Goal: Task Accomplishment & Management: Manage account settings

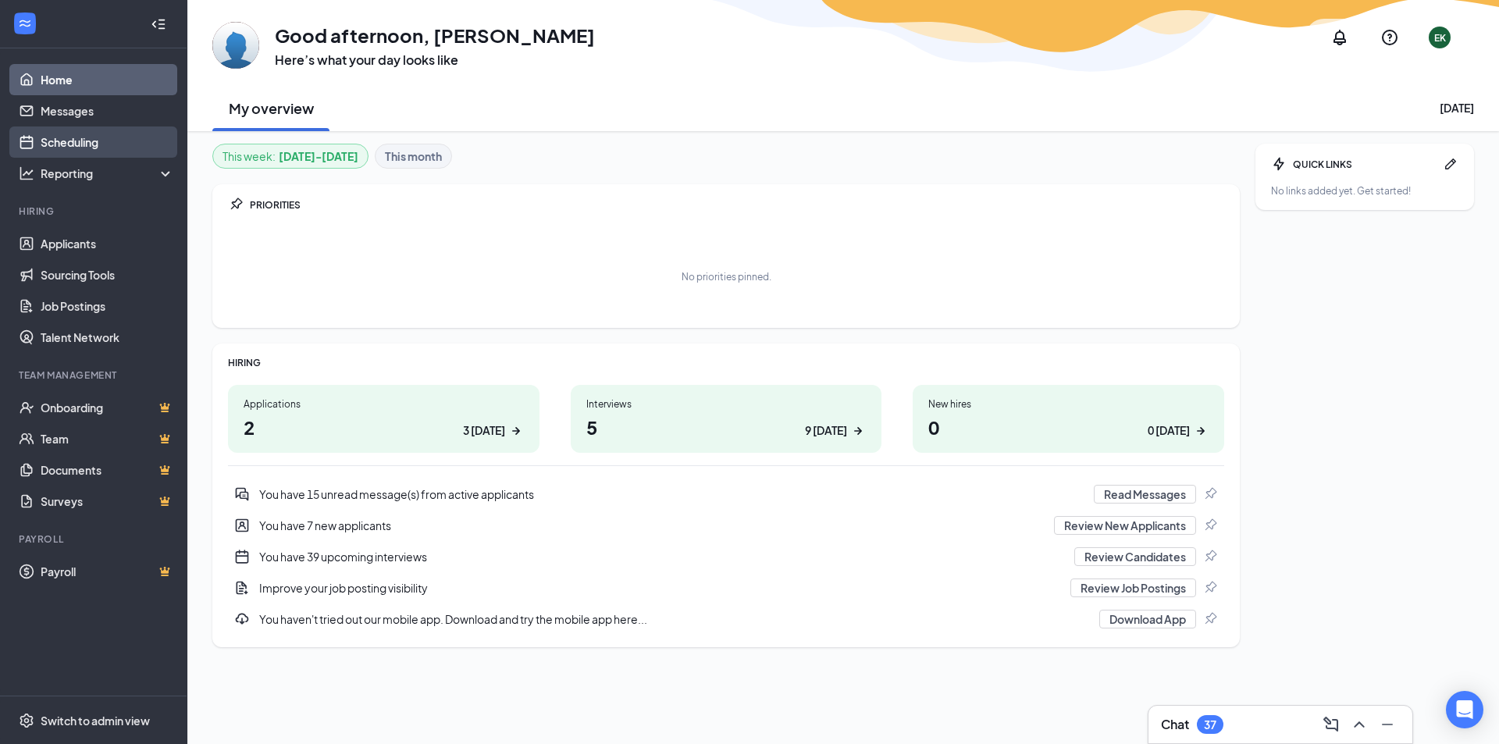
click at [72, 145] on link "Scheduling" at bounding box center [108, 142] width 134 height 31
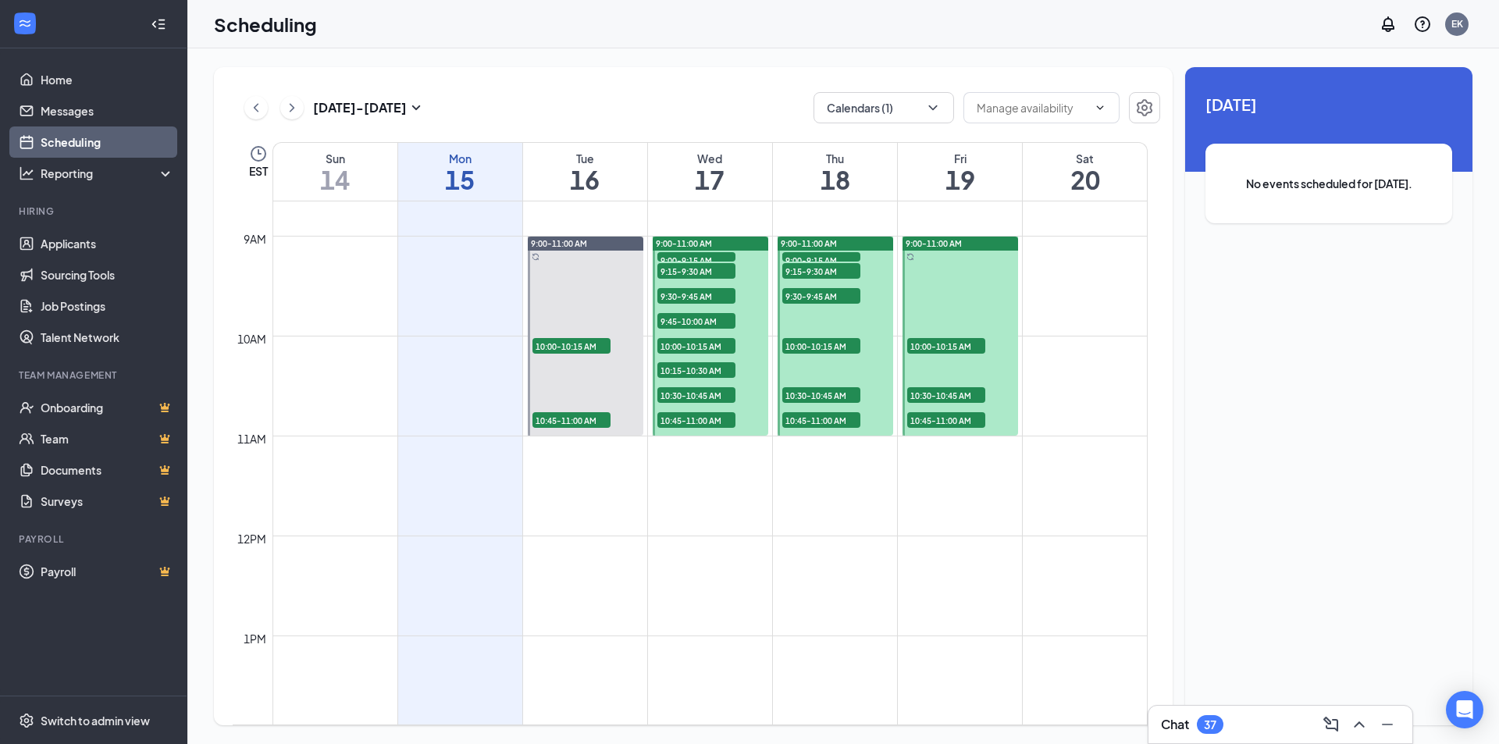
scroll to position [846, 0]
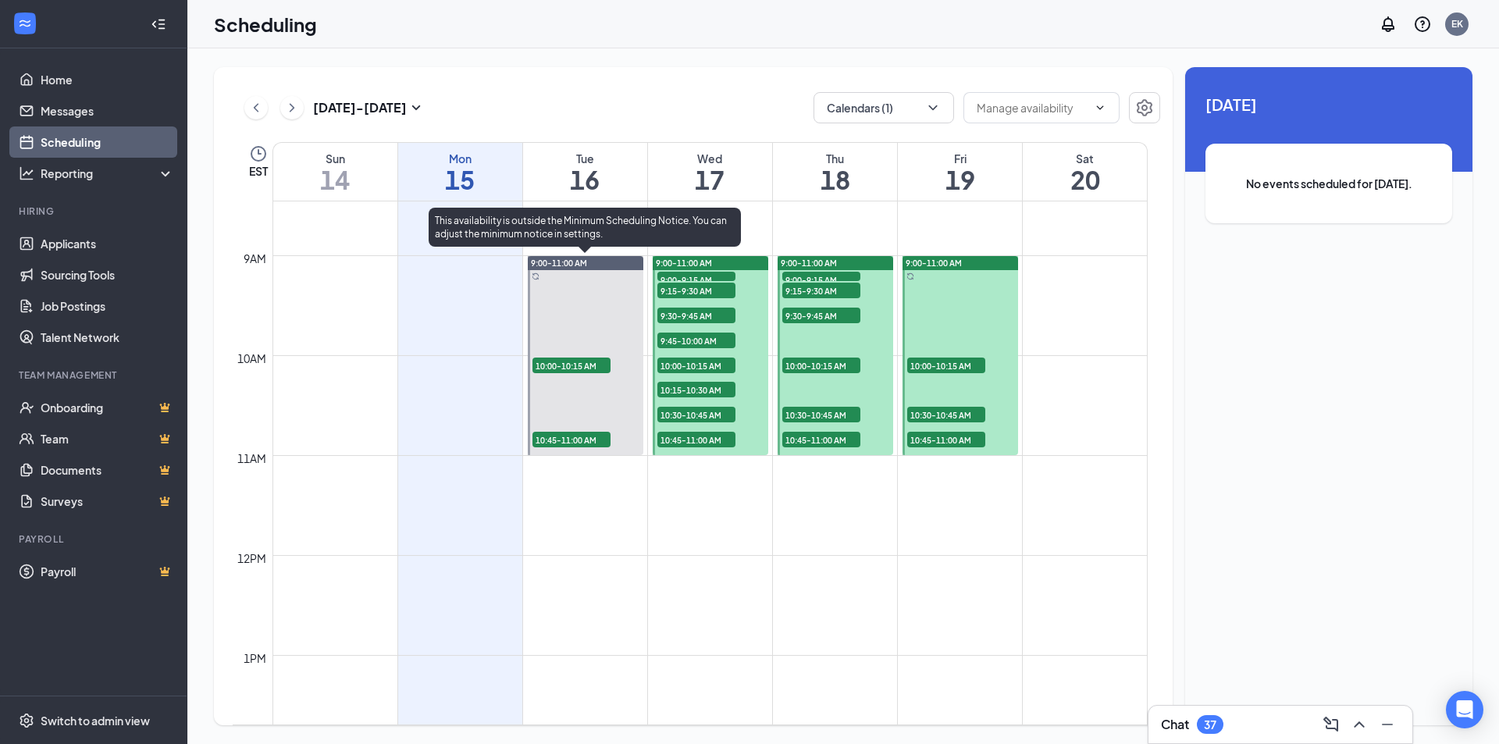
click at [576, 440] on span "10:45-11:00 AM" at bounding box center [572, 440] width 78 height 16
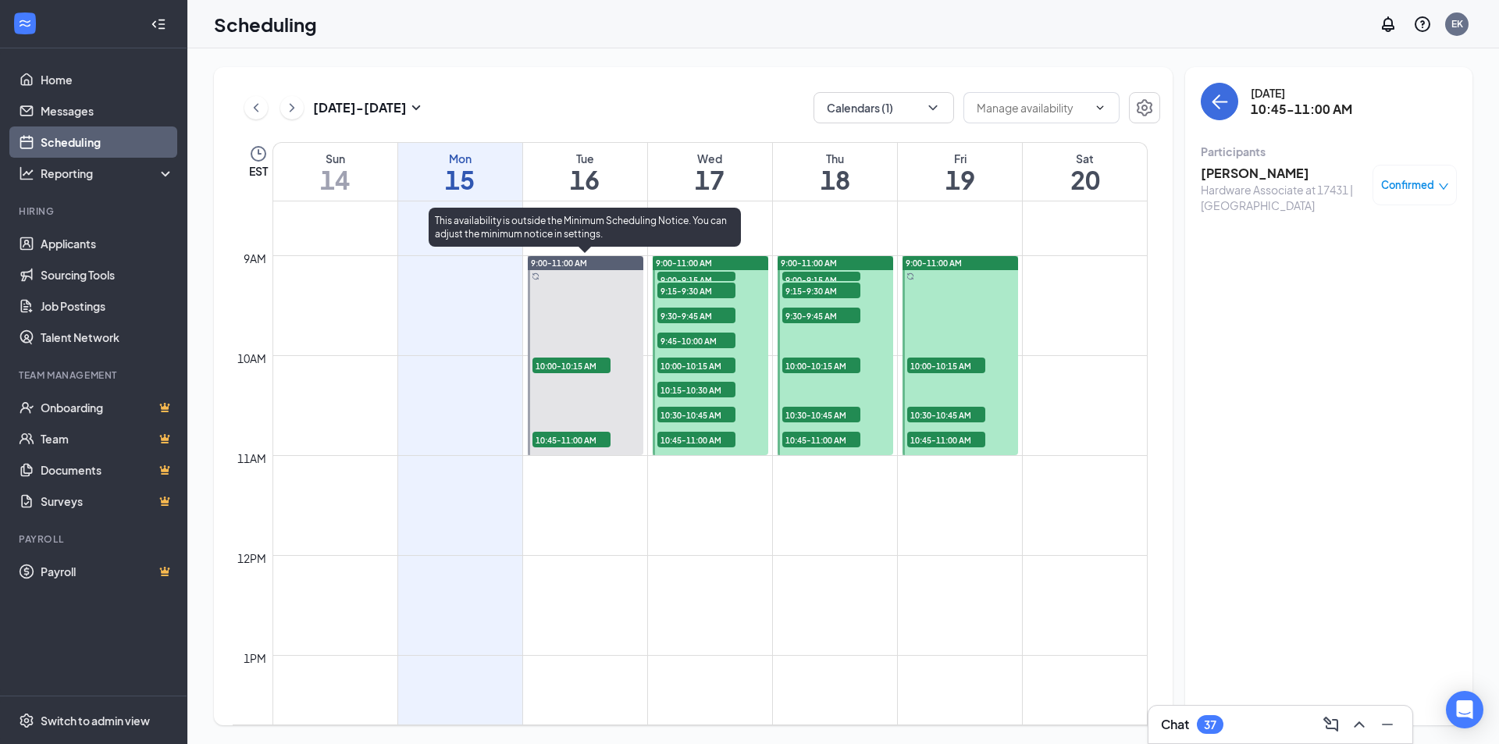
click at [572, 435] on span "10:45-11:00 AM" at bounding box center [572, 440] width 78 height 16
click at [604, 368] on span "10:00-10:15 AM" at bounding box center [572, 366] width 78 height 16
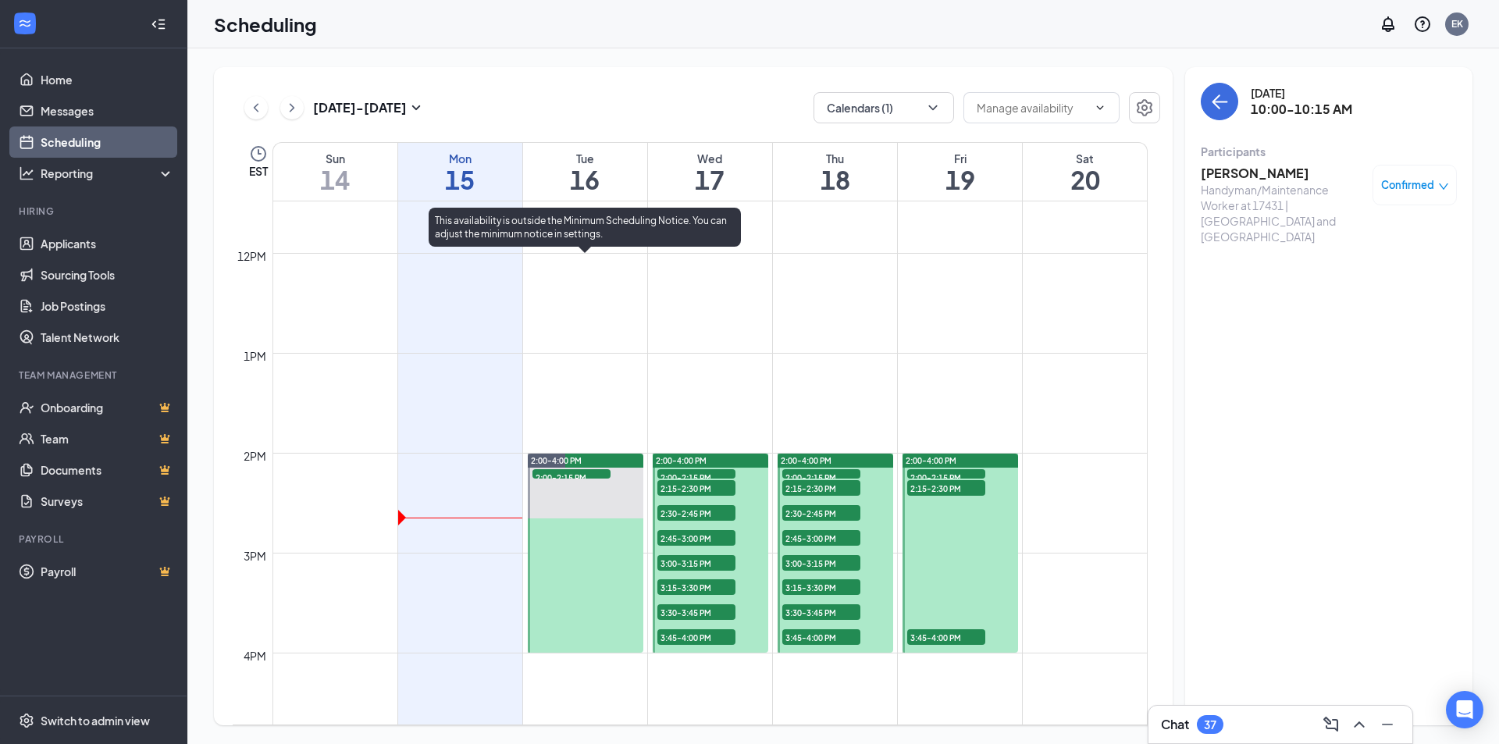
scroll to position [1158, 0]
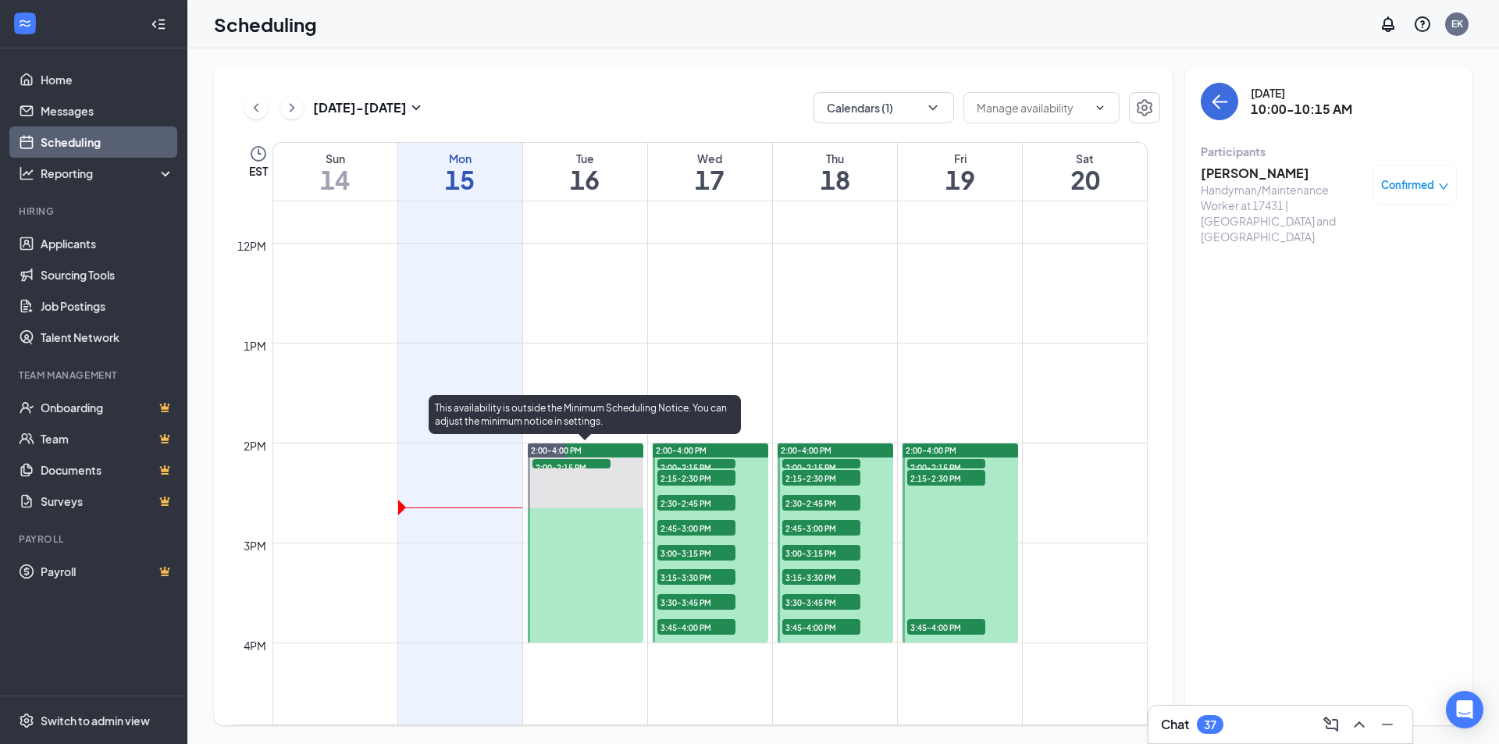
click at [585, 462] on span "2:00-2:15 PM" at bounding box center [572, 467] width 78 height 16
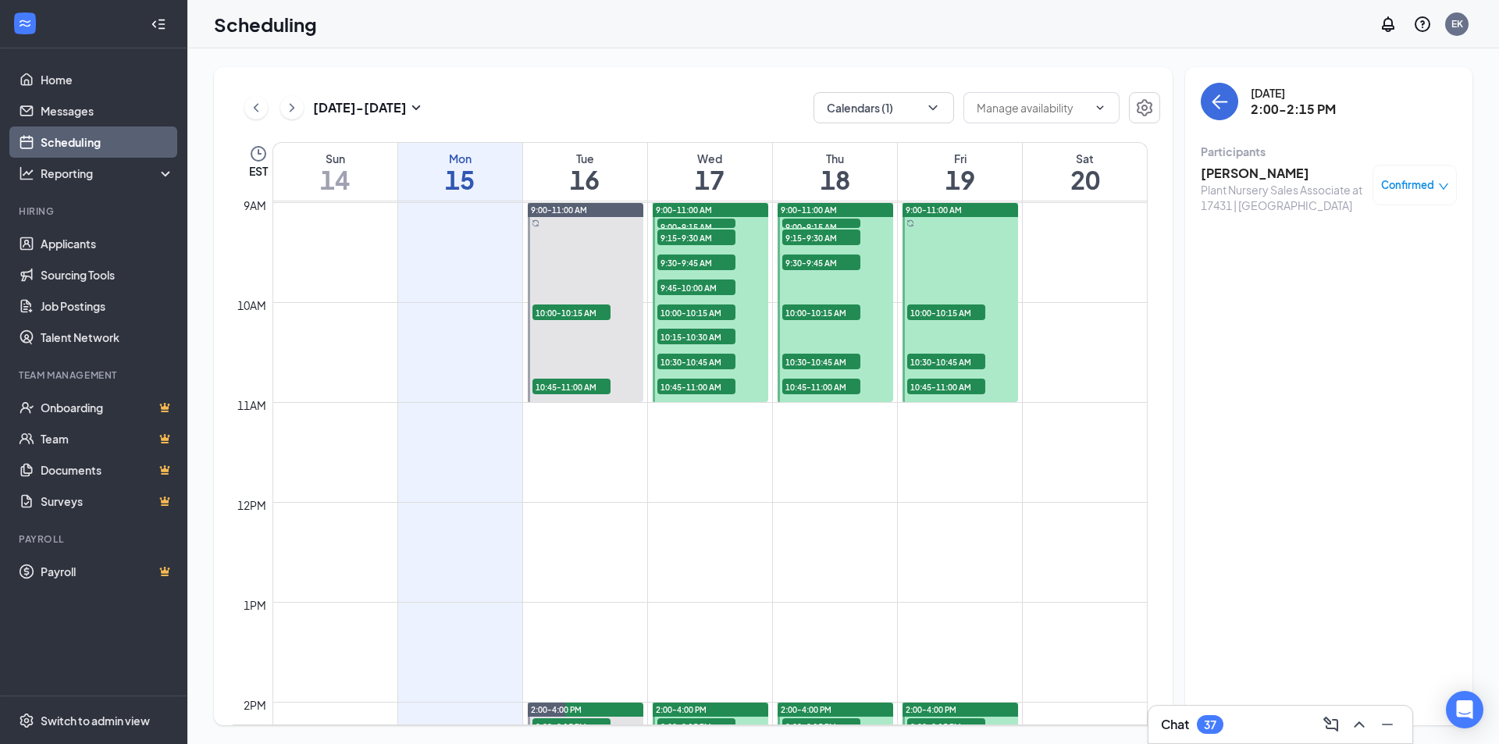
scroll to position [846, 0]
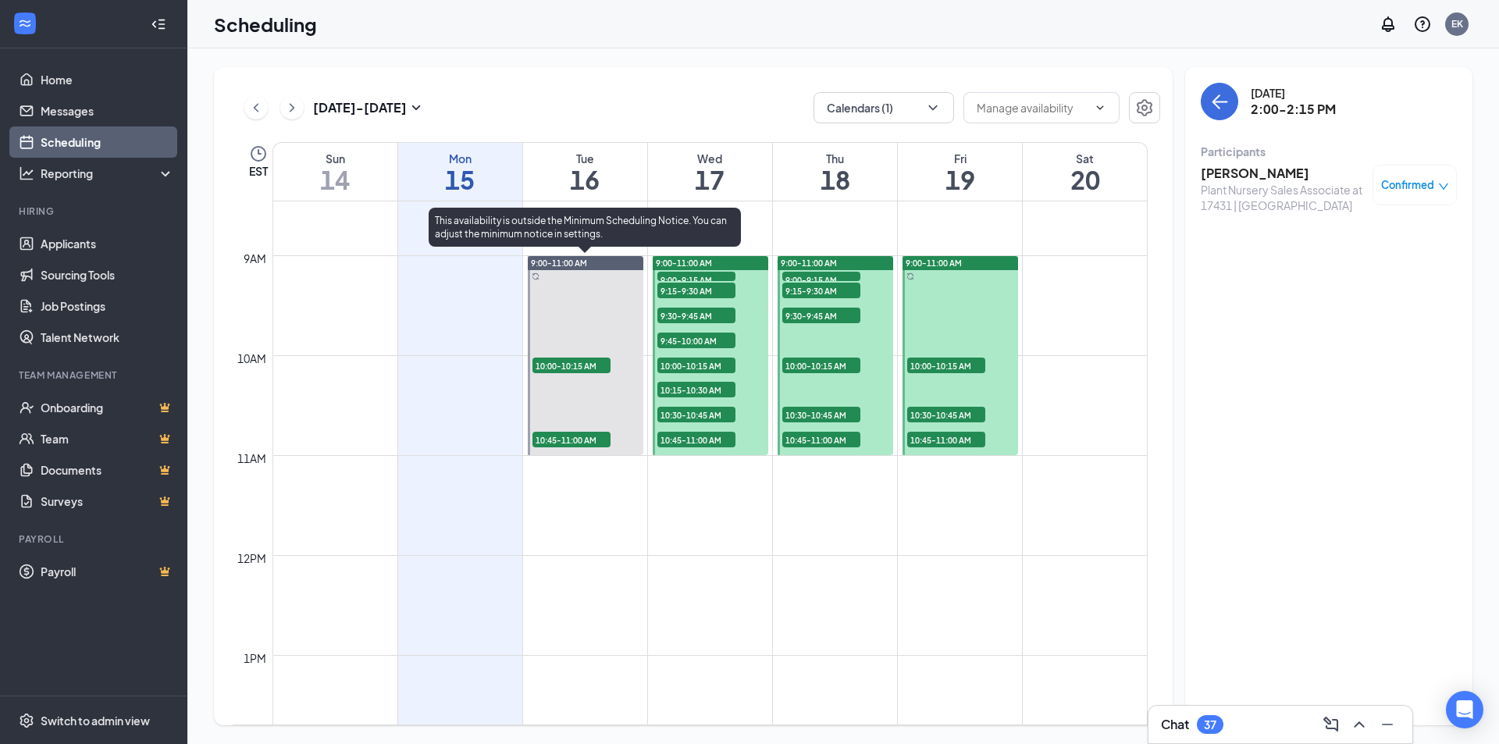
click at [587, 436] on span "10:45-11:00 AM" at bounding box center [572, 440] width 78 height 16
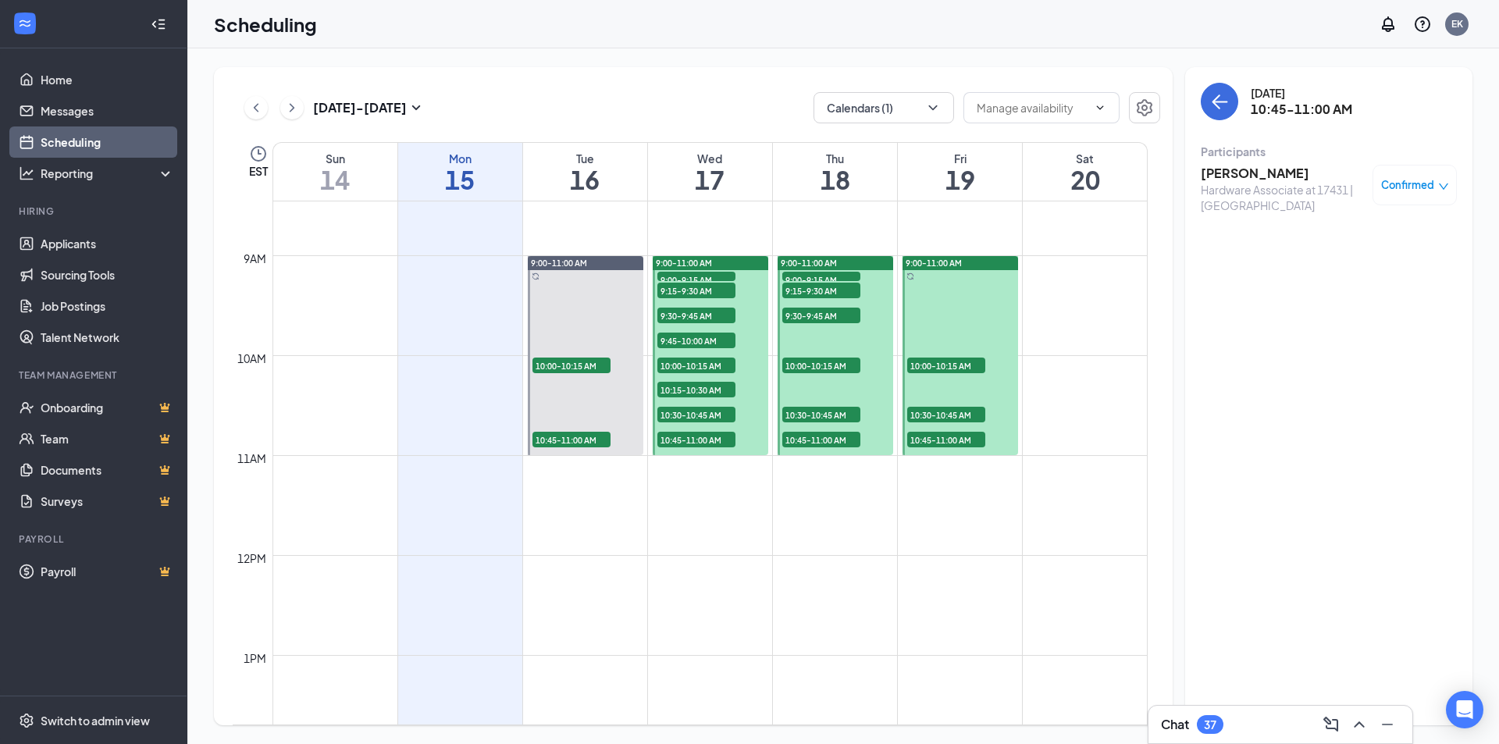
click at [1275, 172] on h3 "[PERSON_NAME]" at bounding box center [1283, 173] width 164 height 17
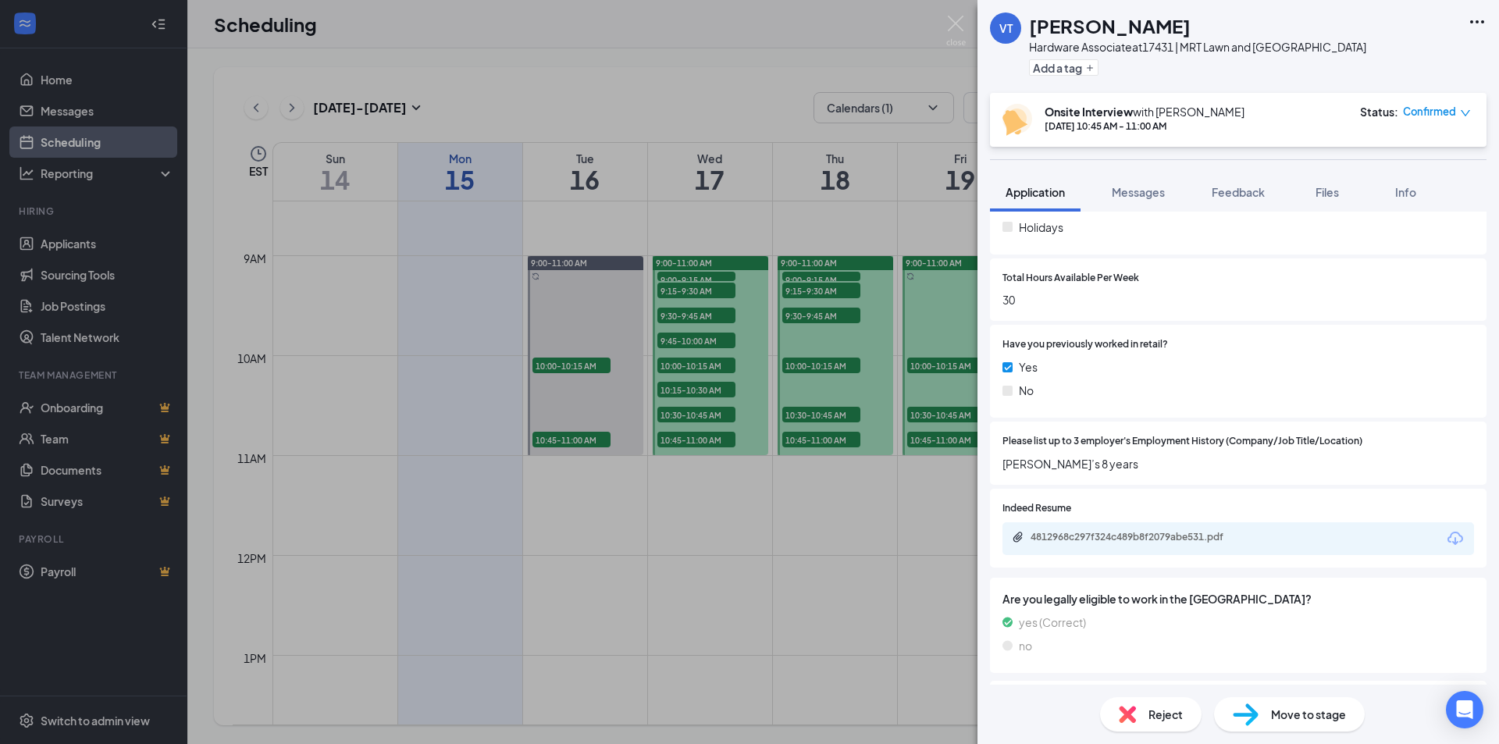
scroll to position [625, 0]
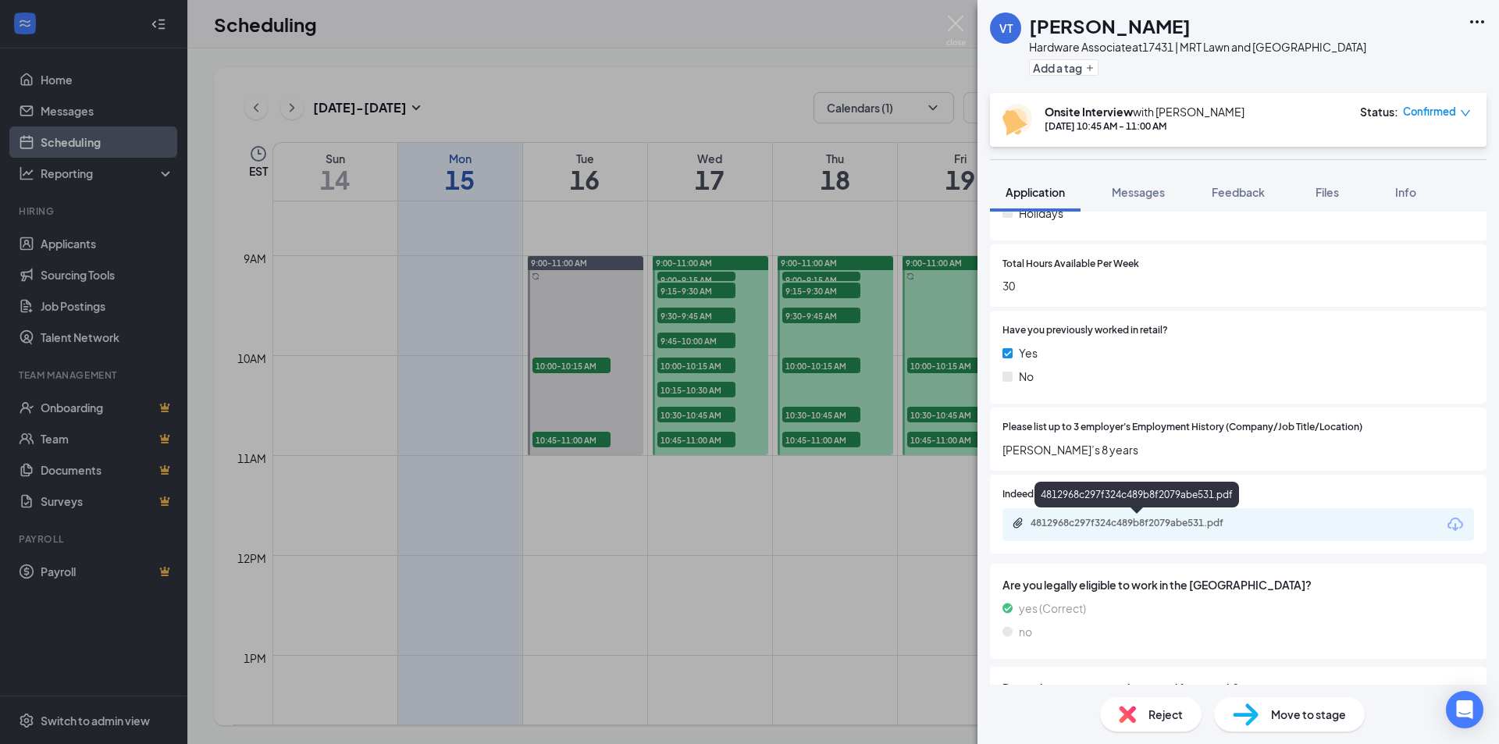
click at [1192, 526] on div "4812968c297f324c489b8f2079abe531.pdf" at bounding box center [1140, 523] width 219 height 12
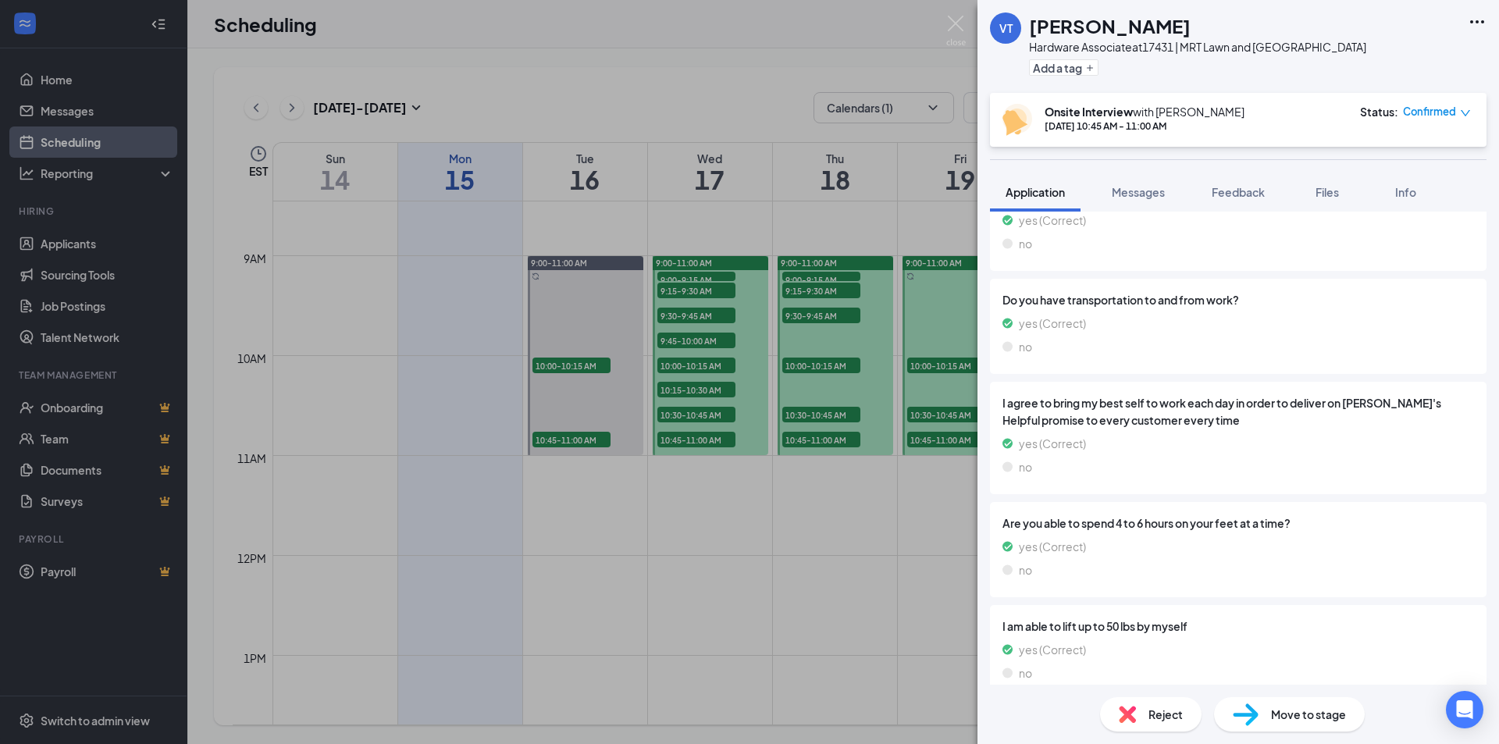
scroll to position [1032, 0]
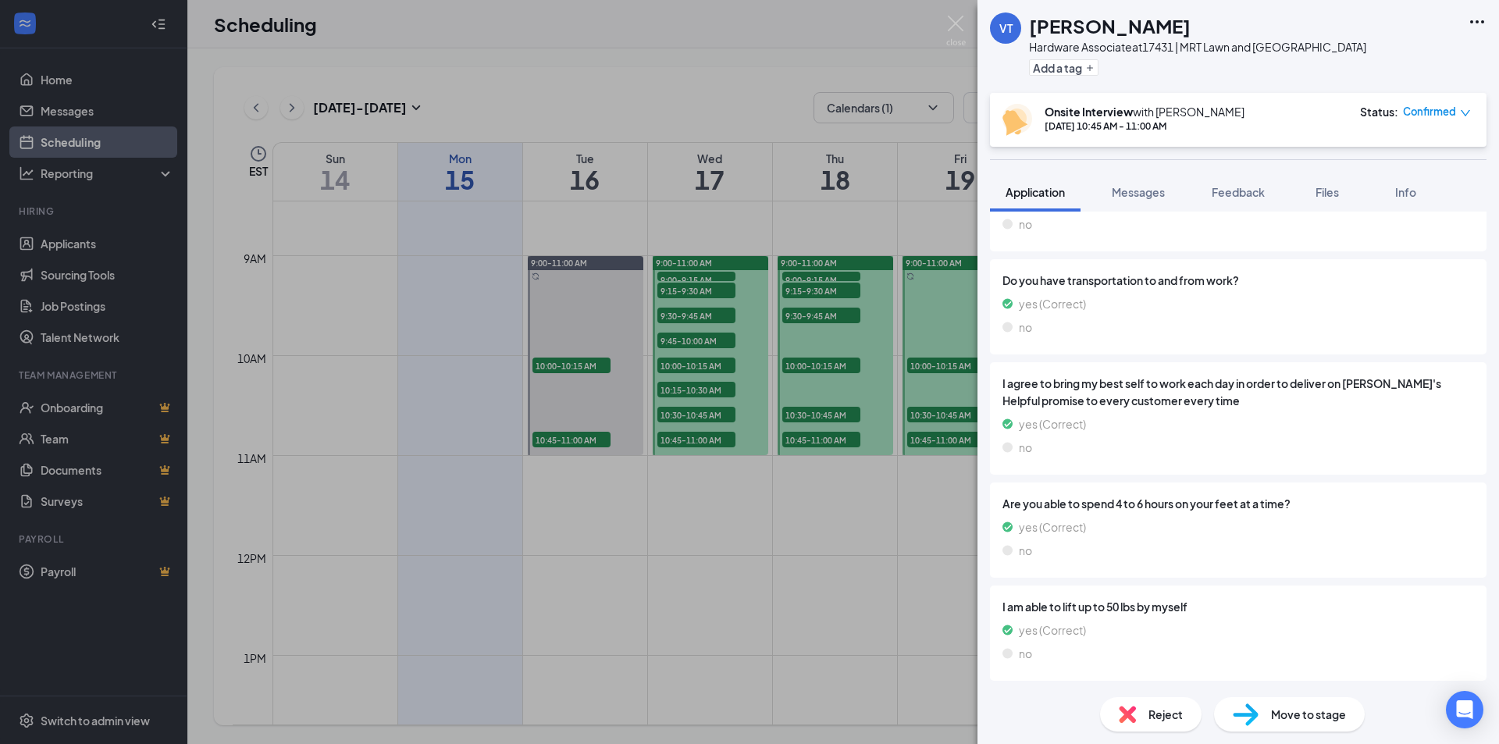
click at [1172, 718] on span "Reject" at bounding box center [1166, 714] width 34 height 17
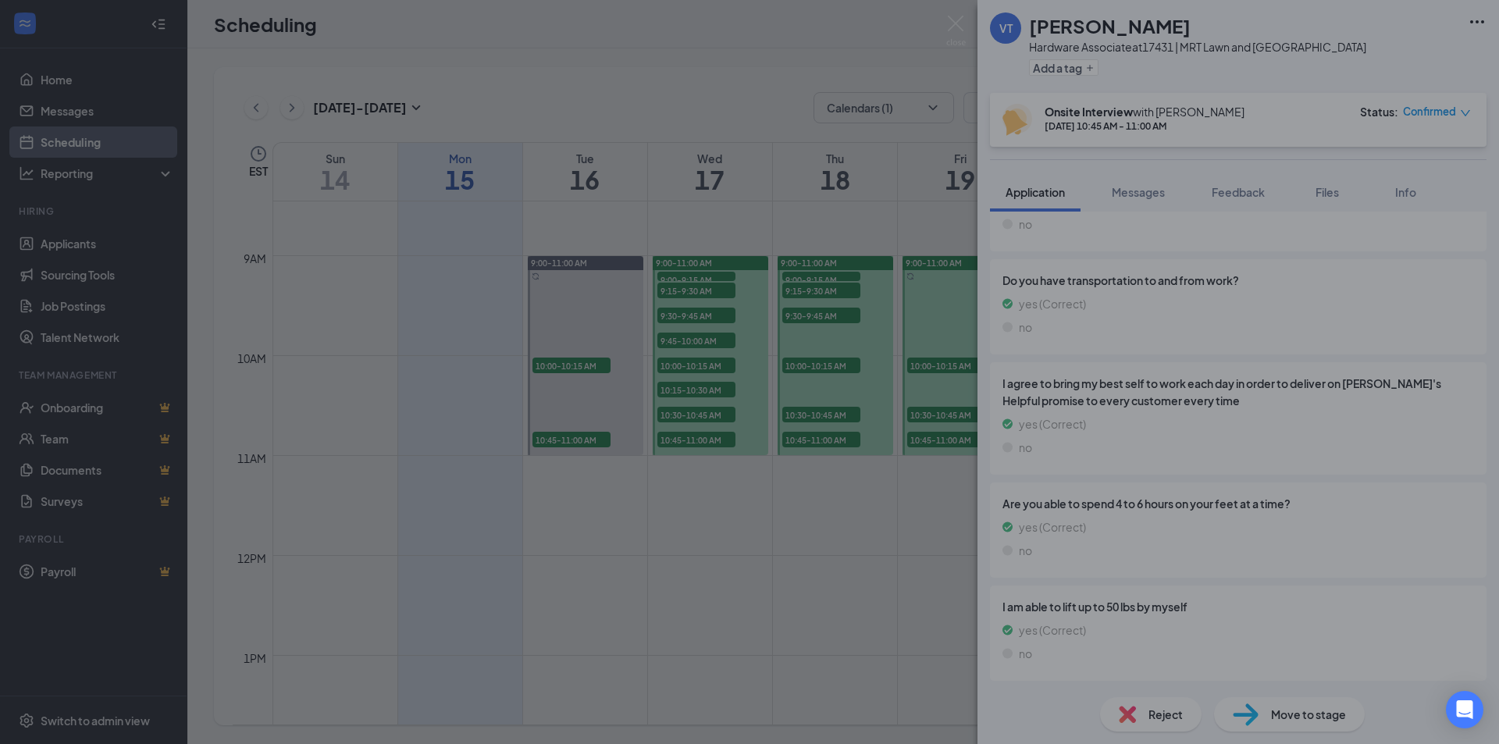
scroll to position [1026, 0]
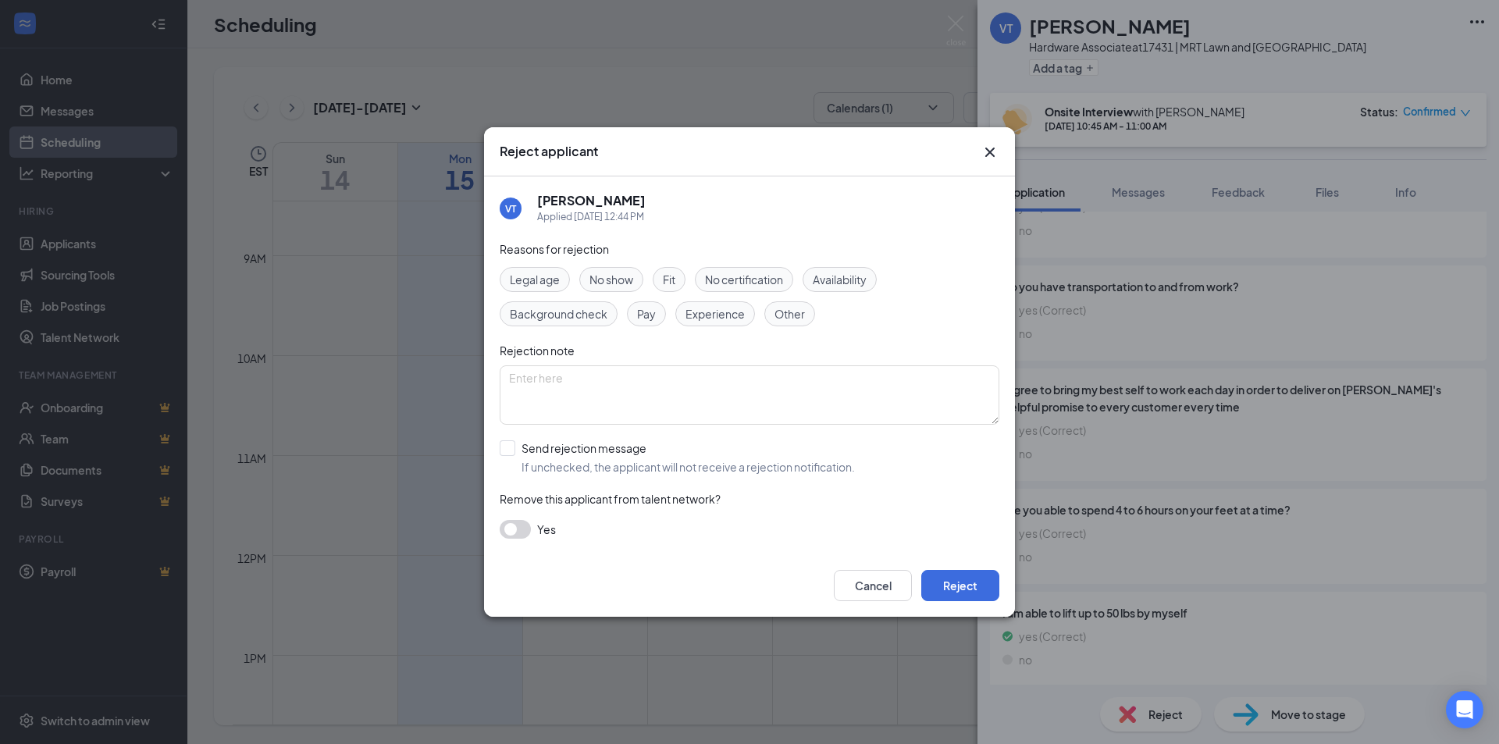
click at [789, 318] on span "Other" at bounding box center [790, 313] width 30 height 17
click at [635, 402] on textarea at bounding box center [750, 394] width 500 height 59
type textarea "Dear [PERSON_NAME], Thank you for applying at MRT/ACE Lawn and [GEOGRAPHIC_DATA…"
click at [953, 577] on button "Reject" at bounding box center [961, 585] width 78 height 31
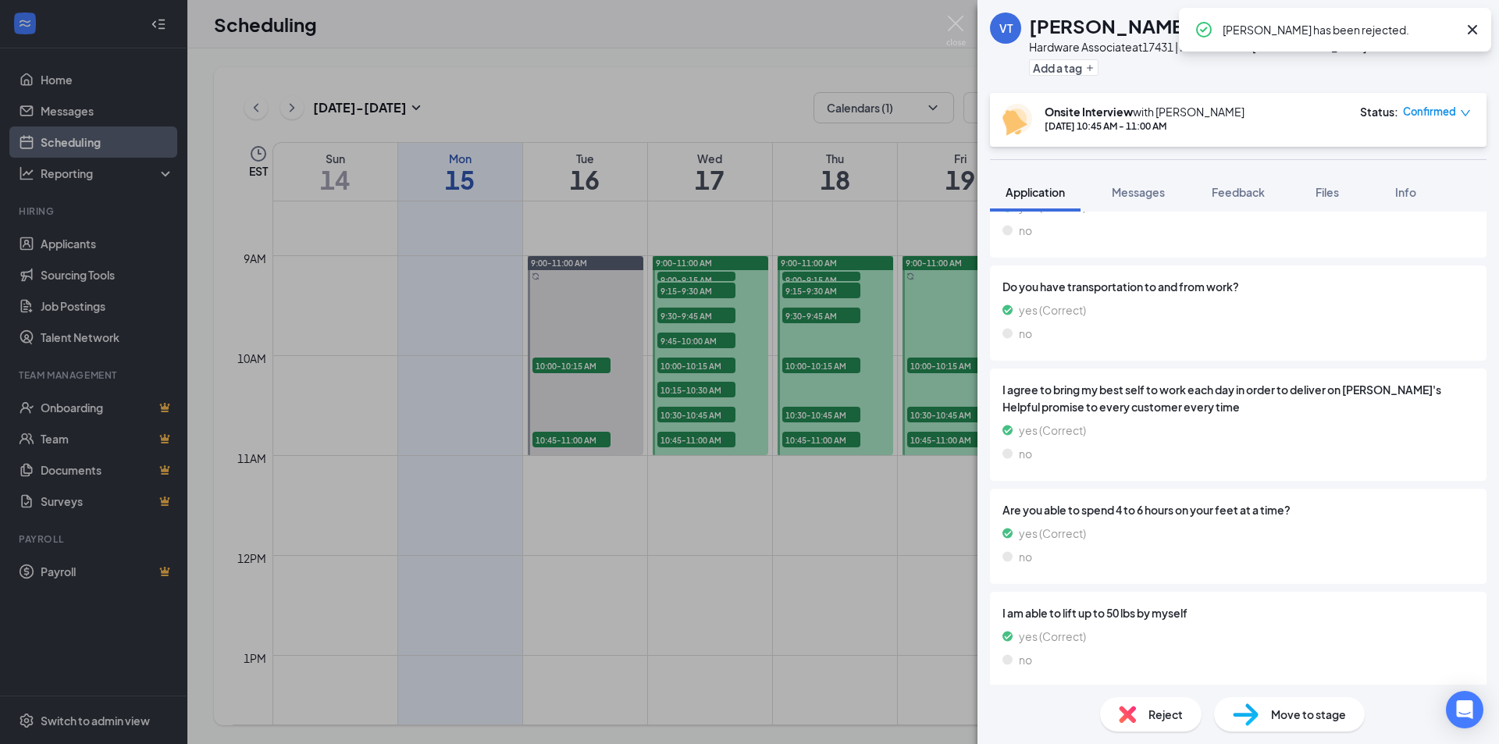
drag, startPoint x: 832, startPoint y: 537, endPoint x: 301, endPoint y: 290, distance: 585.9
click at [829, 543] on div "VT [PERSON_NAME] Hardware Associate at 17431 | MRT Lawn and [GEOGRAPHIC_DATA] A…" at bounding box center [749, 372] width 1499 height 744
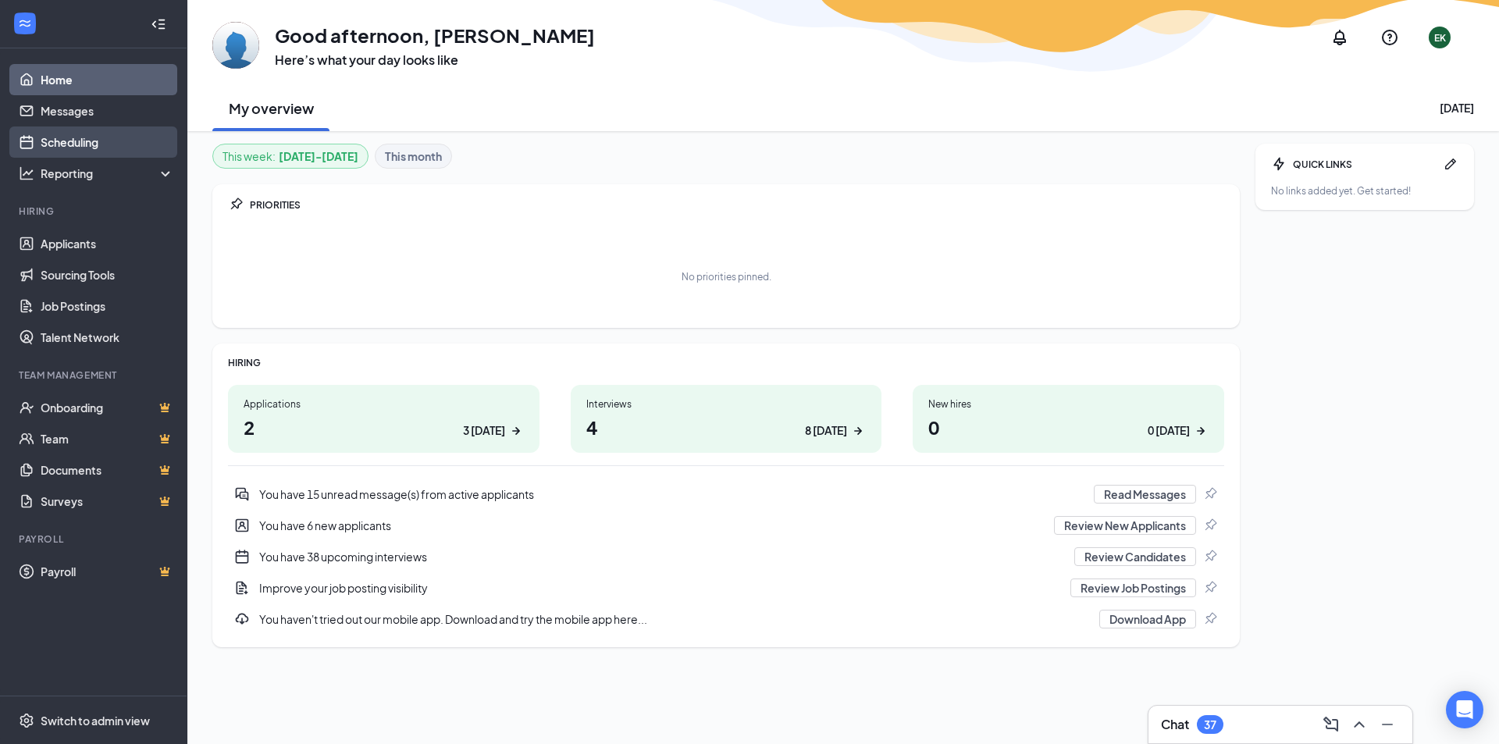
click at [72, 138] on link "Scheduling" at bounding box center [108, 142] width 134 height 31
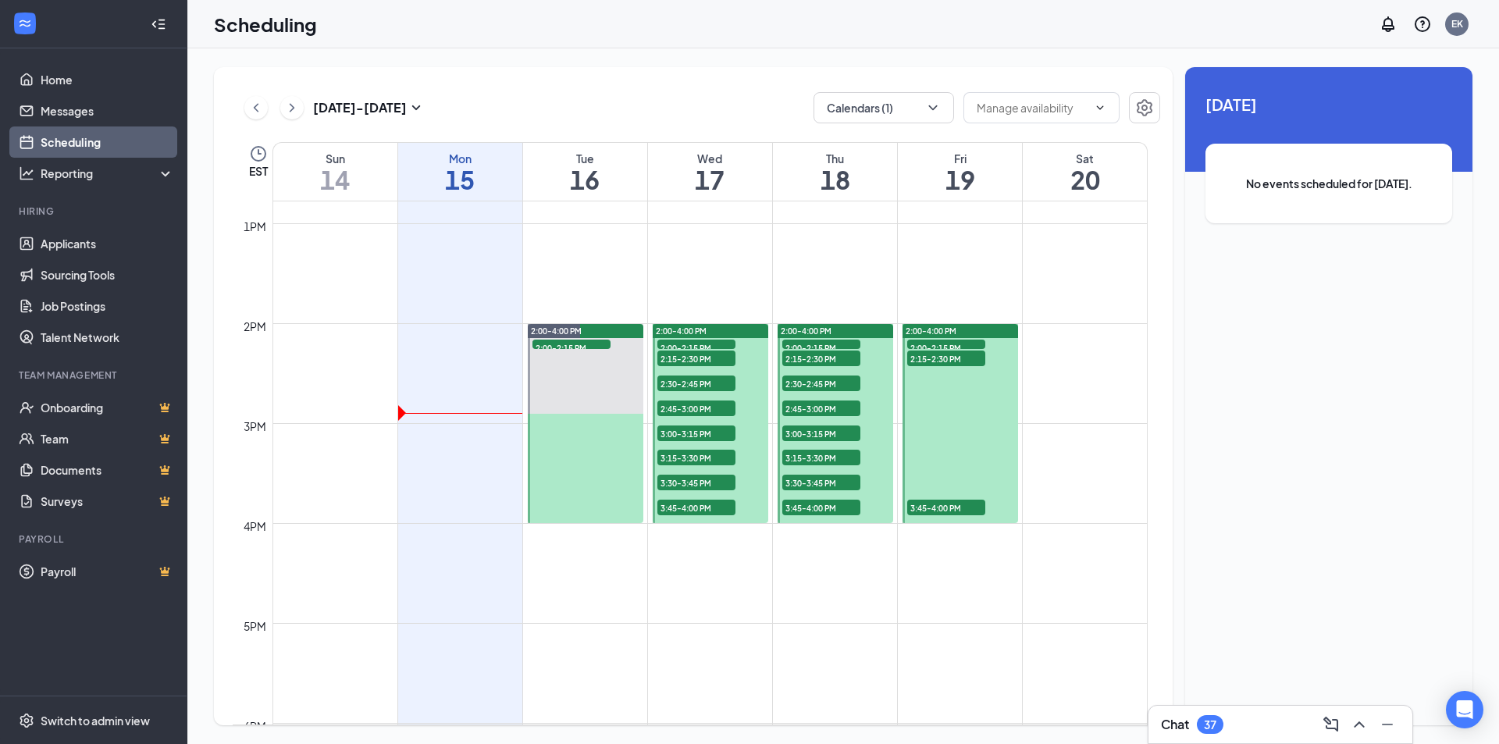
scroll to position [1314, 0]
